Goal: Transaction & Acquisition: Purchase product/service

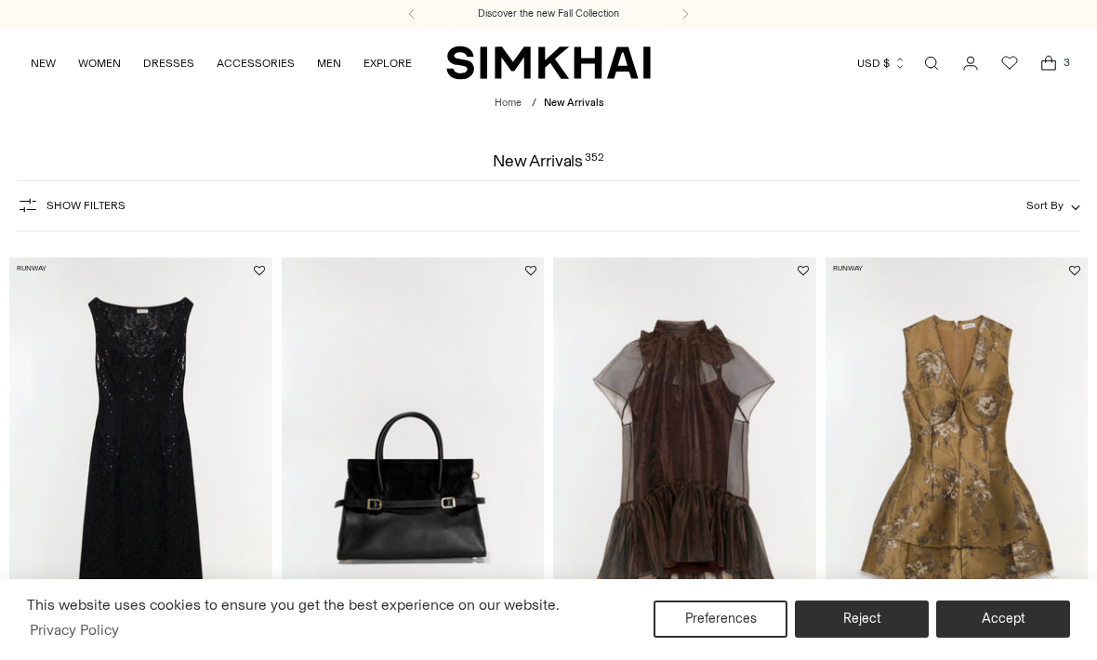
scroll to position [1, 0]
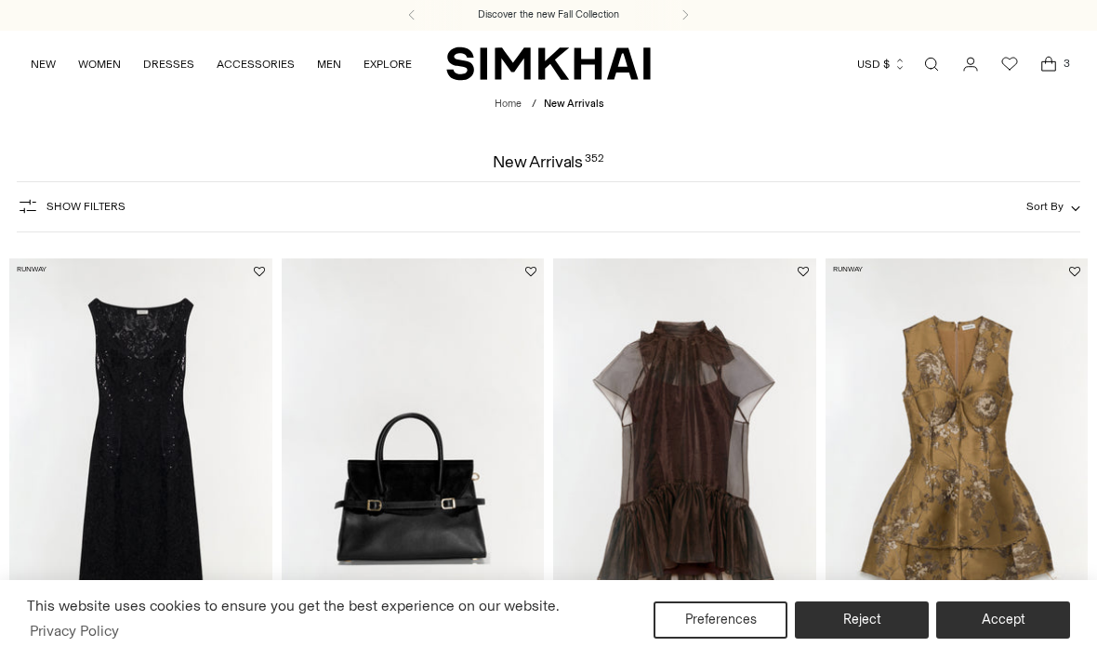
click at [1062, 58] on span "3" at bounding box center [1066, 63] width 17 height 17
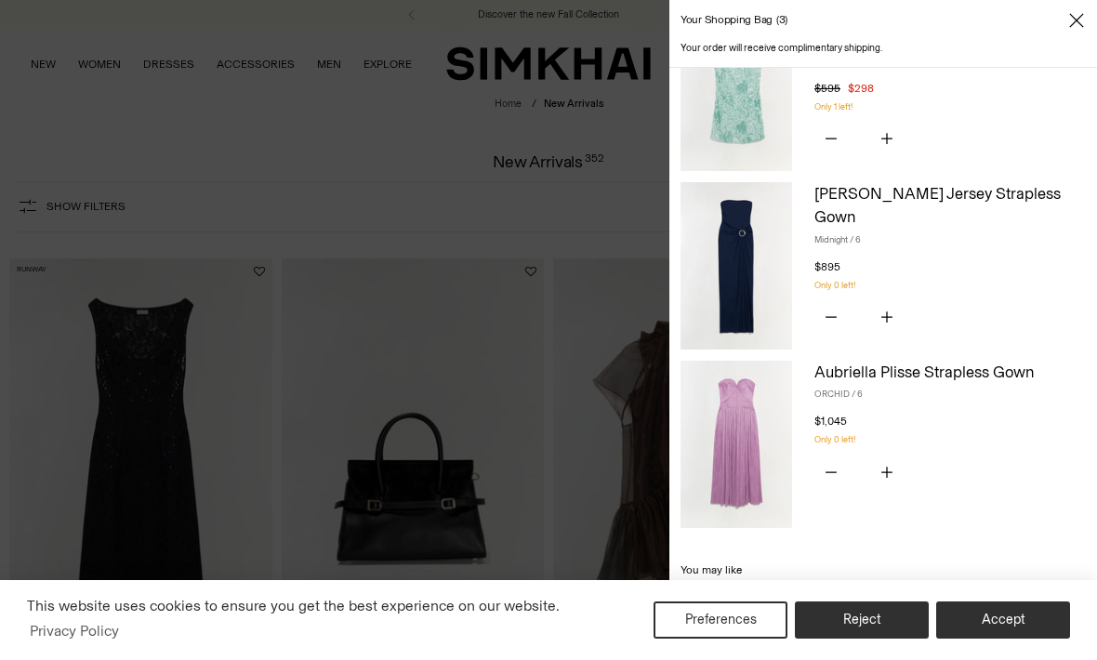
scroll to position [85, 0]
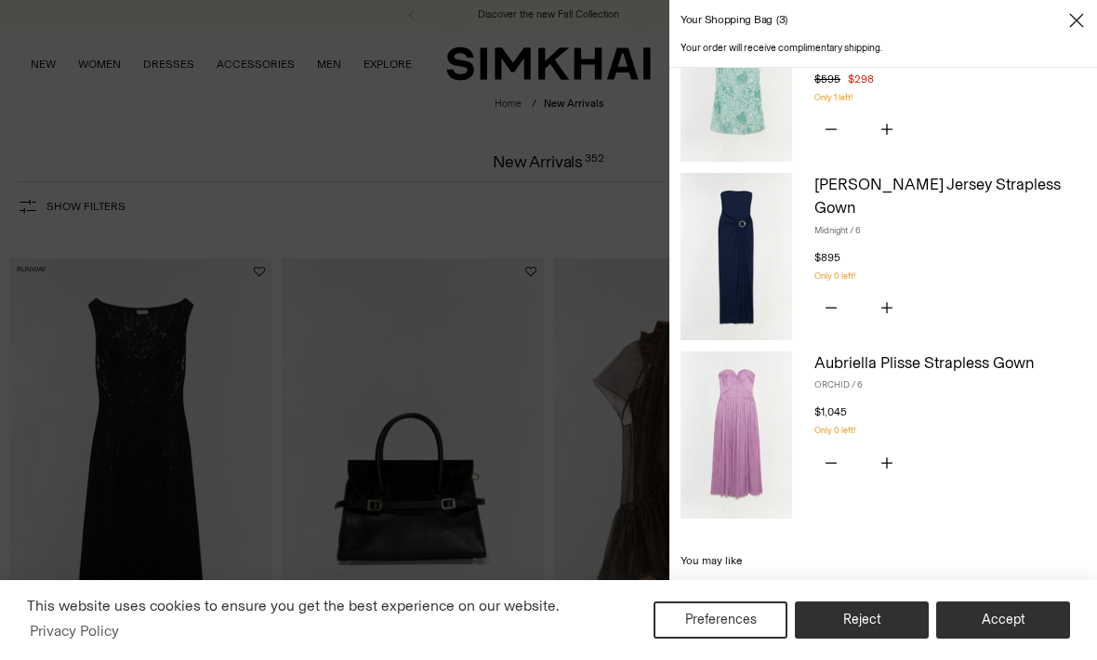
click at [956, 178] on link "[PERSON_NAME] Jersey Strapless Gown" at bounding box center [938, 196] width 246 height 43
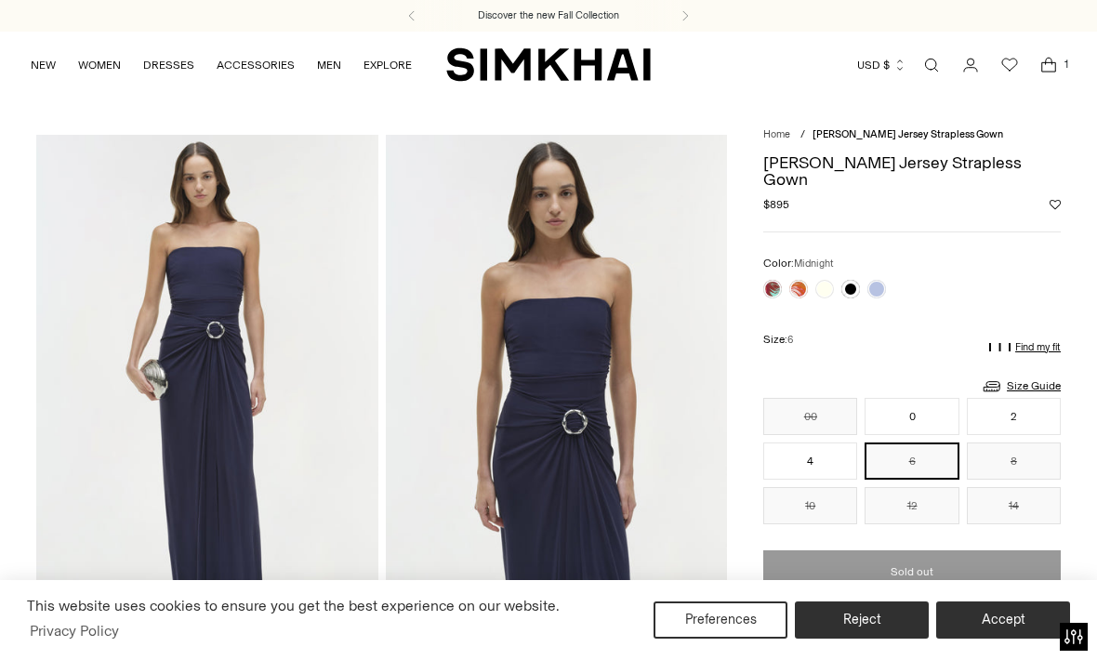
scroll to position [16, 0]
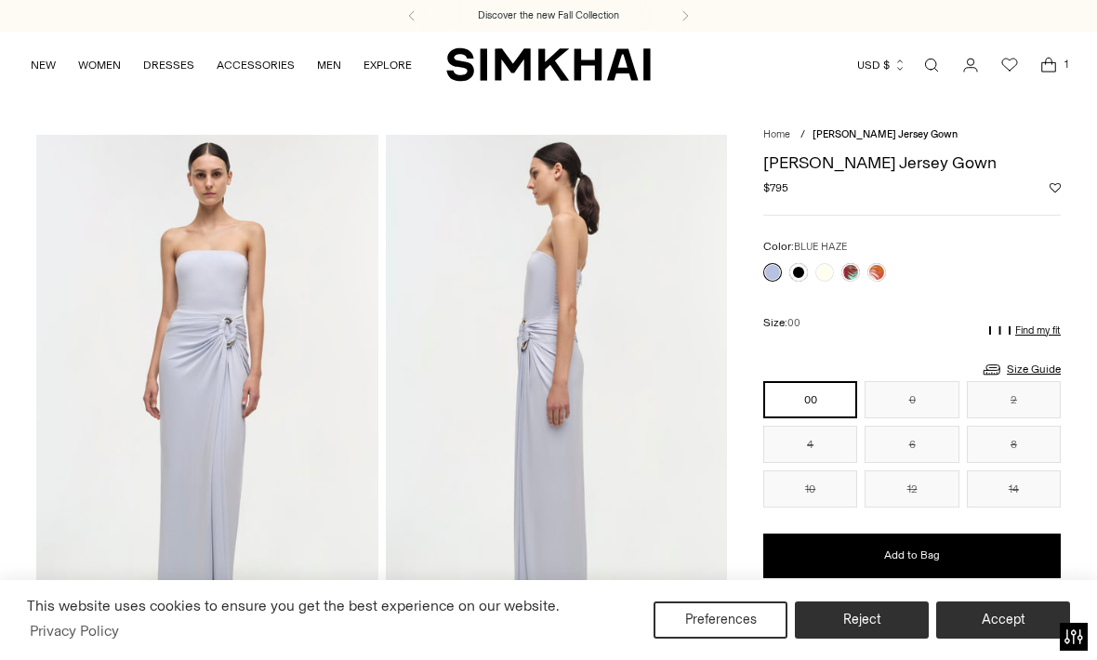
click at [851, 263] on link at bounding box center [851, 272] width 19 height 19
